Goal: Task Accomplishment & Management: Use online tool/utility

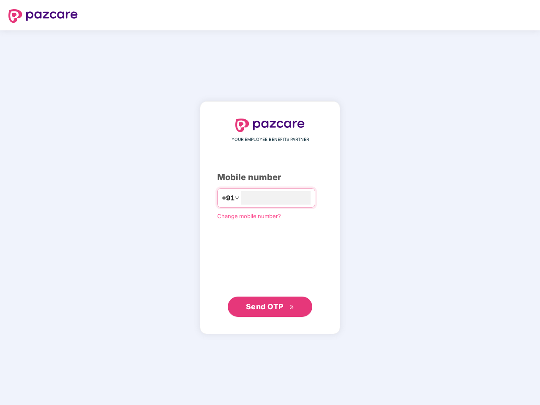
click at [270, 203] on input "number" at bounding box center [275, 198] width 69 height 14
click at [43, 16] on img at bounding box center [42, 16] width 69 height 14
click at [222, 198] on span "+91" at bounding box center [228, 198] width 13 height 11
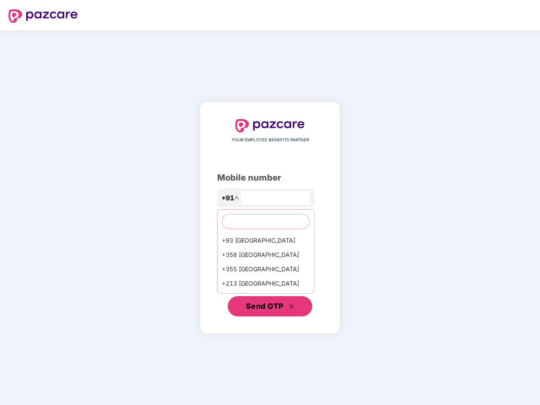
click at [270, 307] on span "Send OTP" at bounding box center [265, 306] width 38 height 9
